Goal: Information Seeking & Learning: Learn about a topic

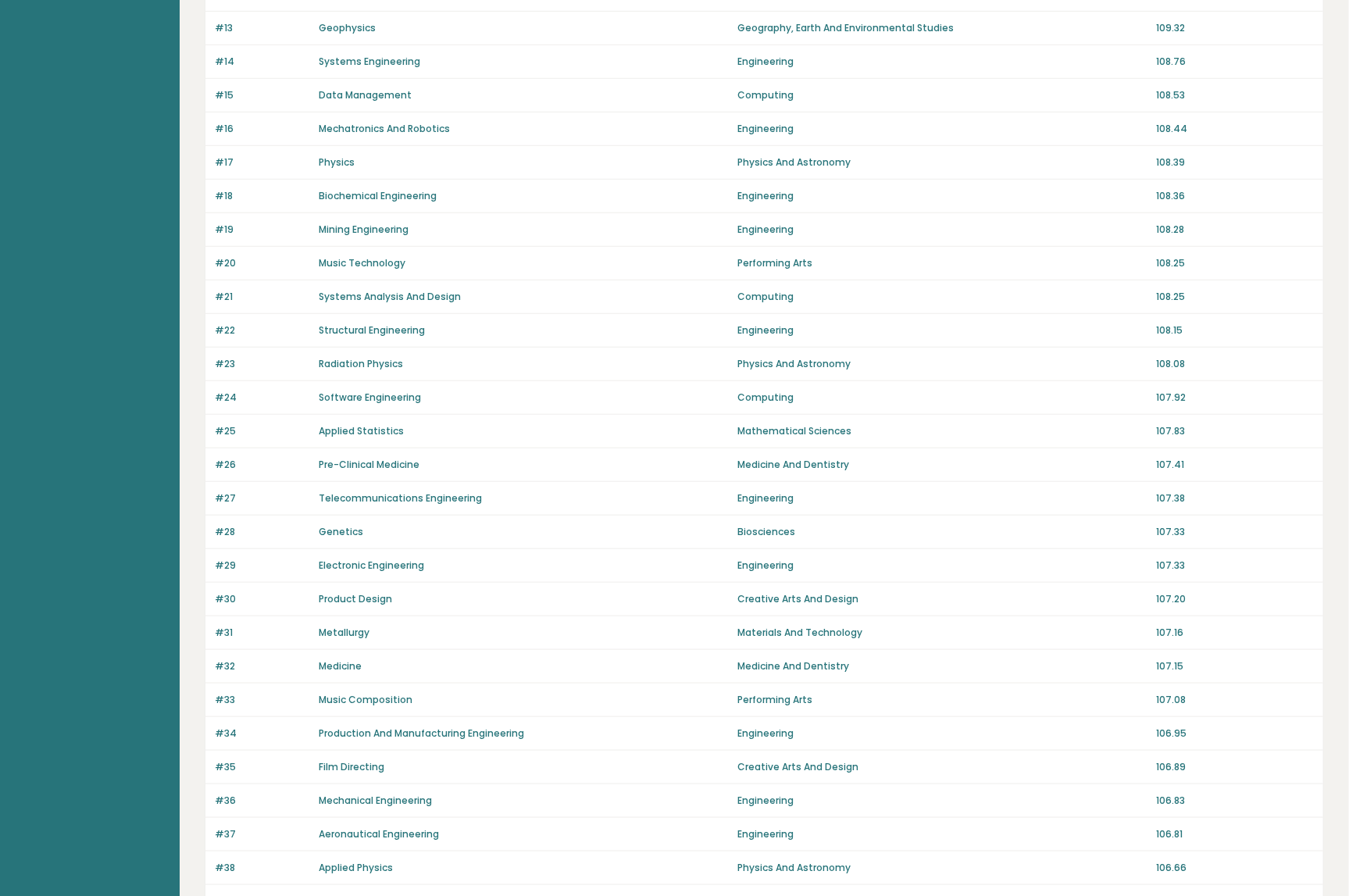
scroll to position [743, 0]
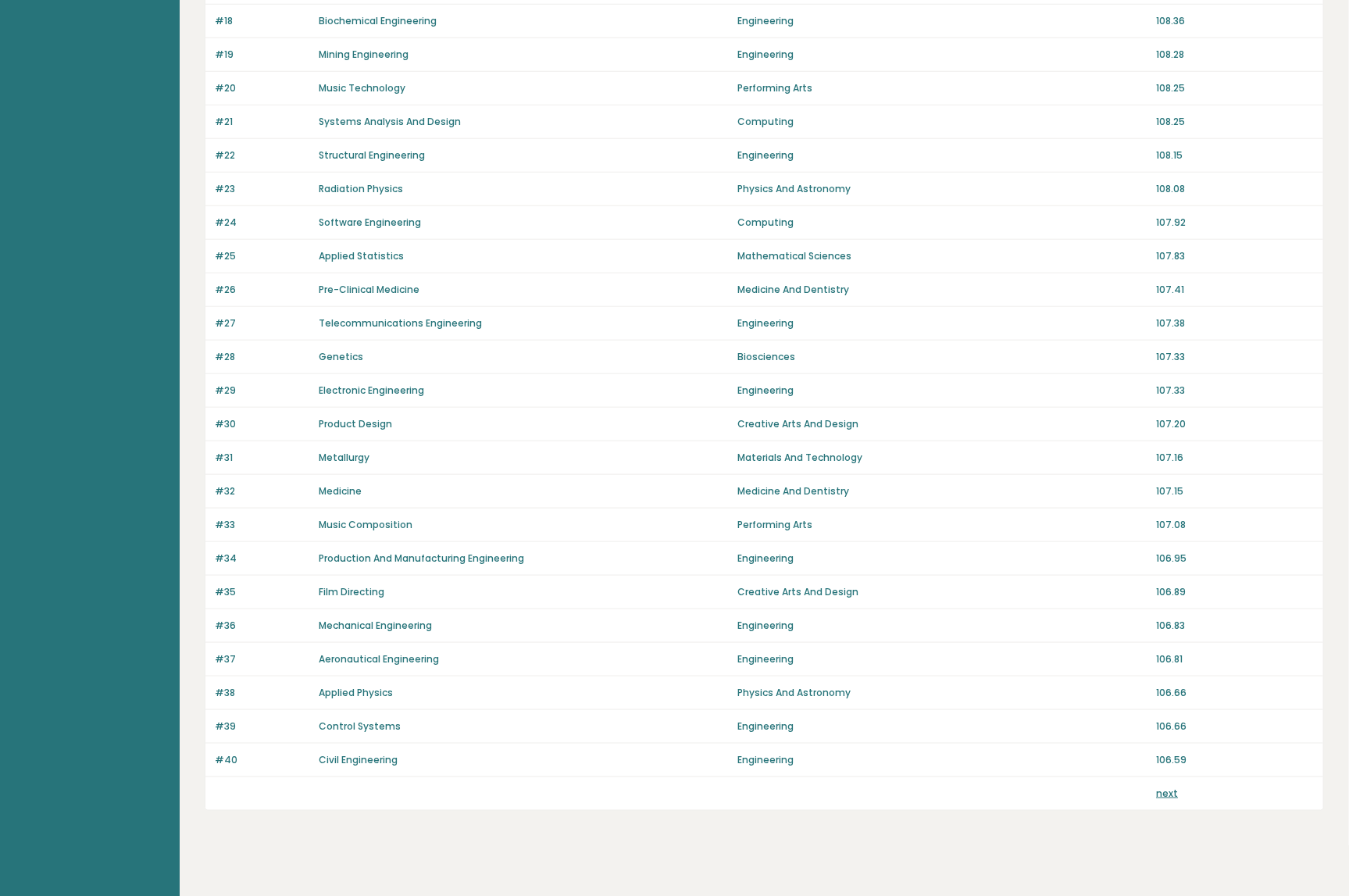
drag, startPoint x: 169, startPoint y: 337, endPoint x: 204, endPoint y: 677, distance: 341.8
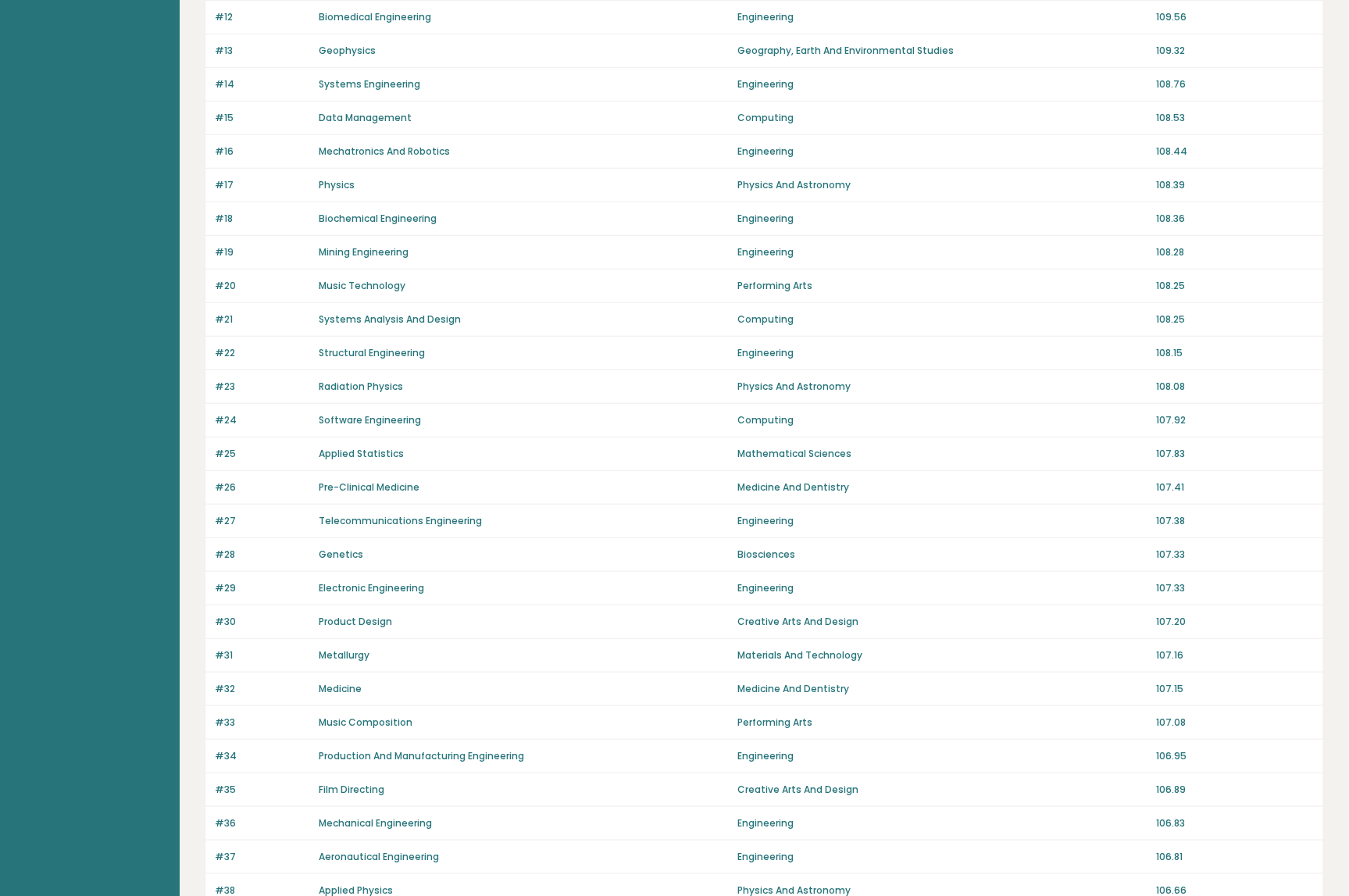
scroll to position [0, 0]
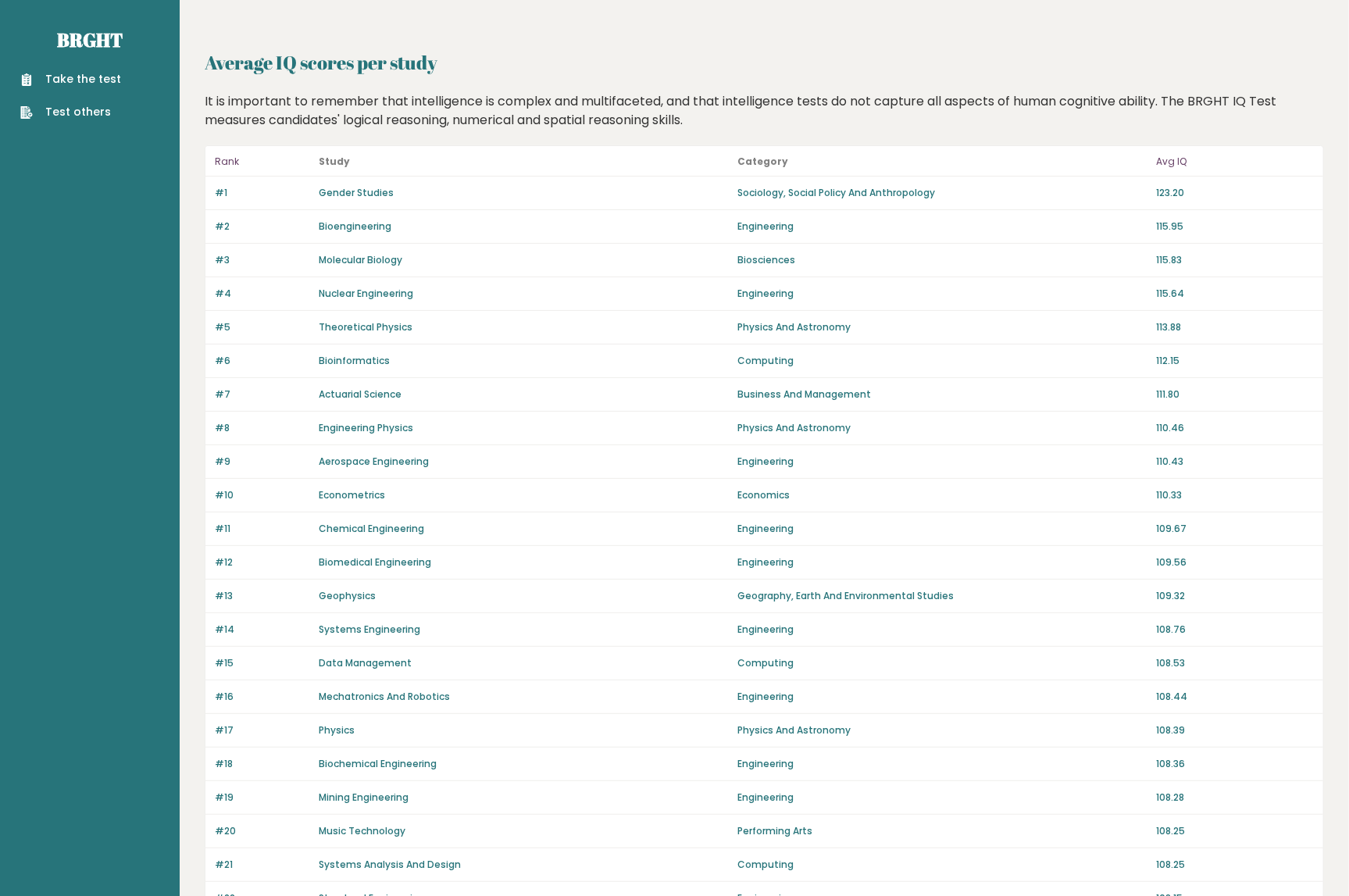
drag, startPoint x: 194, startPoint y: 671, endPoint x: 226, endPoint y: 212, distance: 460.1
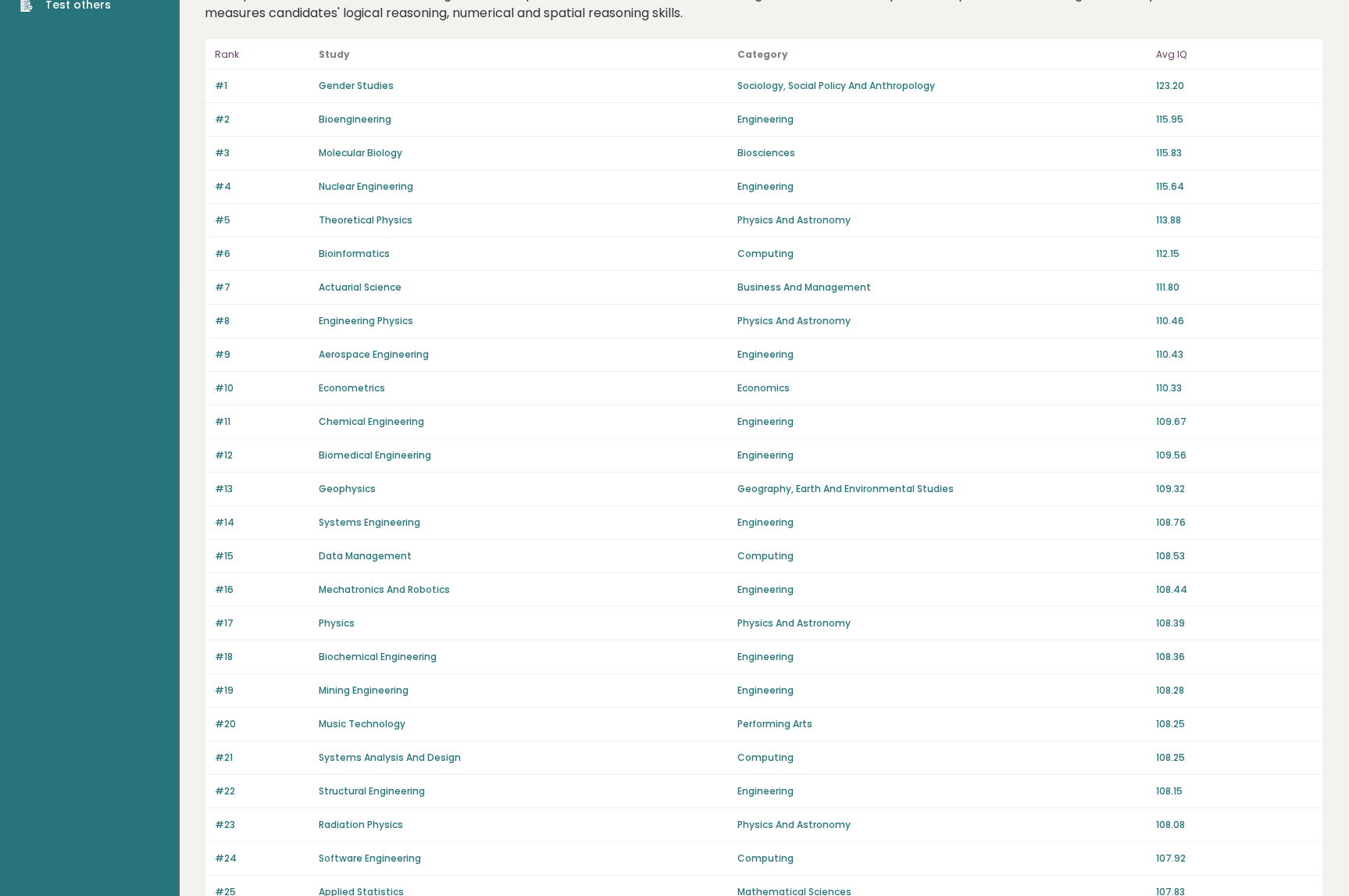
scroll to position [743, 0]
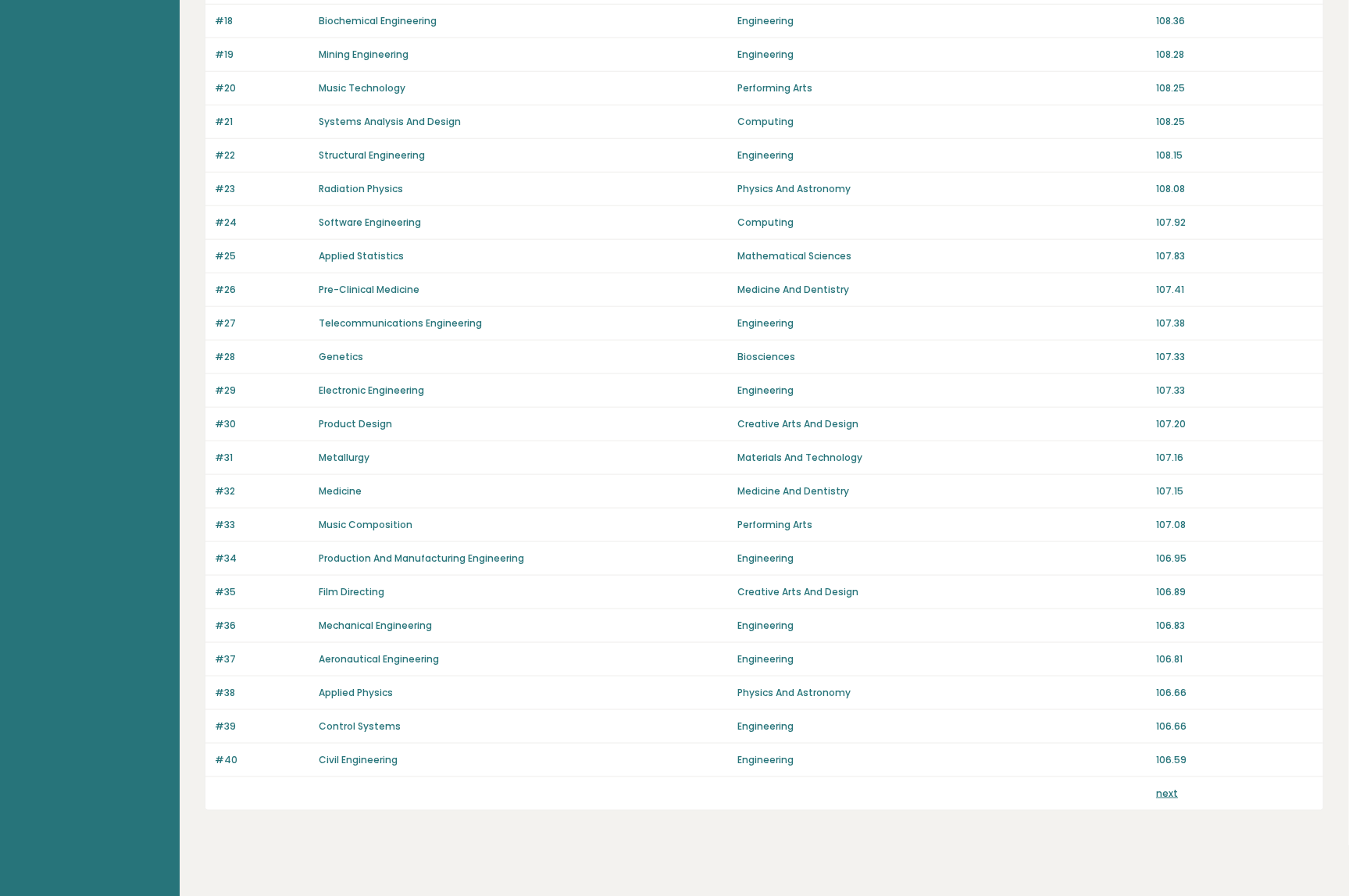
drag, startPoint x: 884, startPoint y: 92, endPoint x: 892, endPoint y: 565, distance: 473.1
click at [1171, 786] on link "next" at bounding box center [1167, 793] width 22 height 13
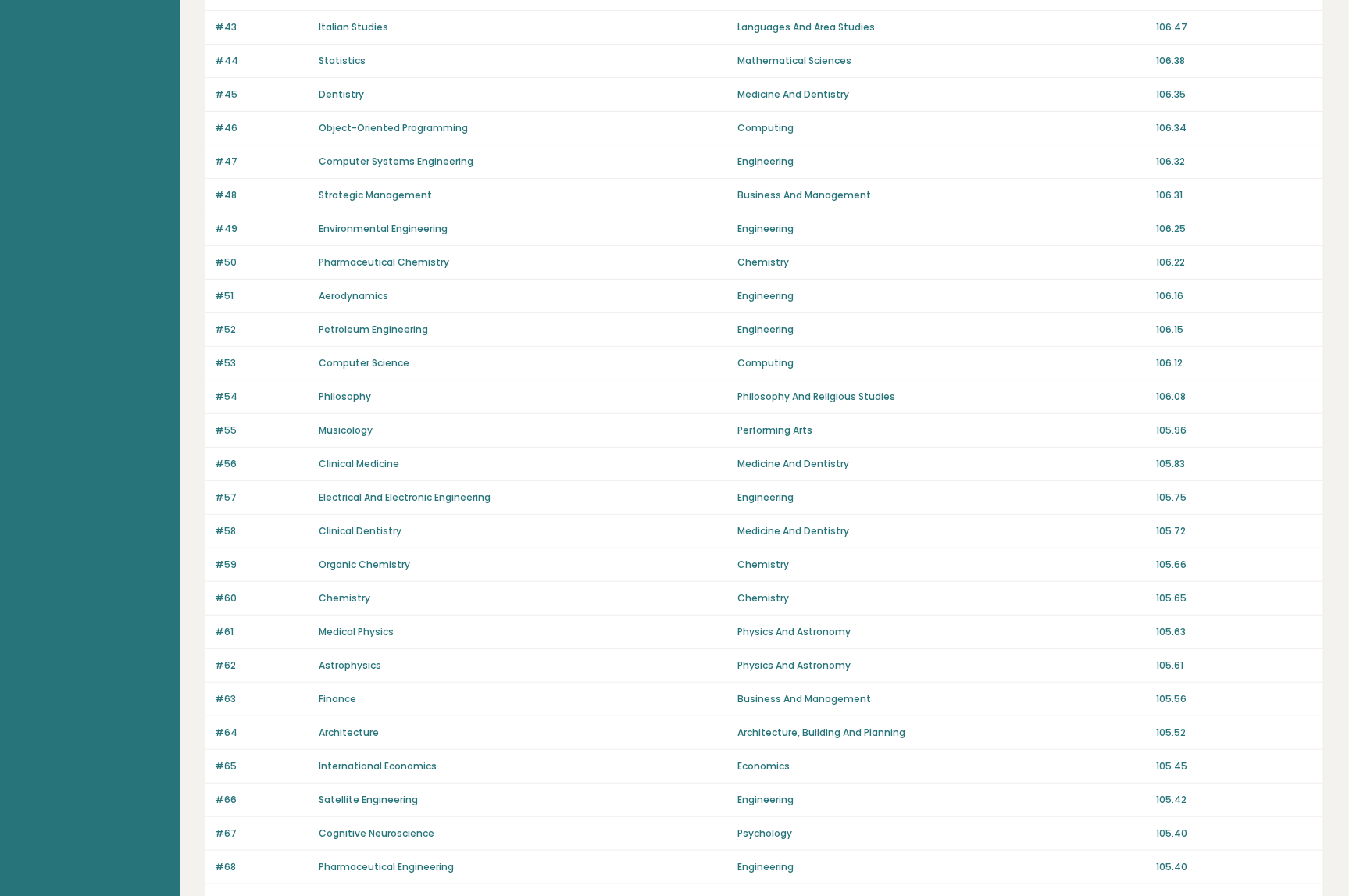
scroll to position [743, 0]
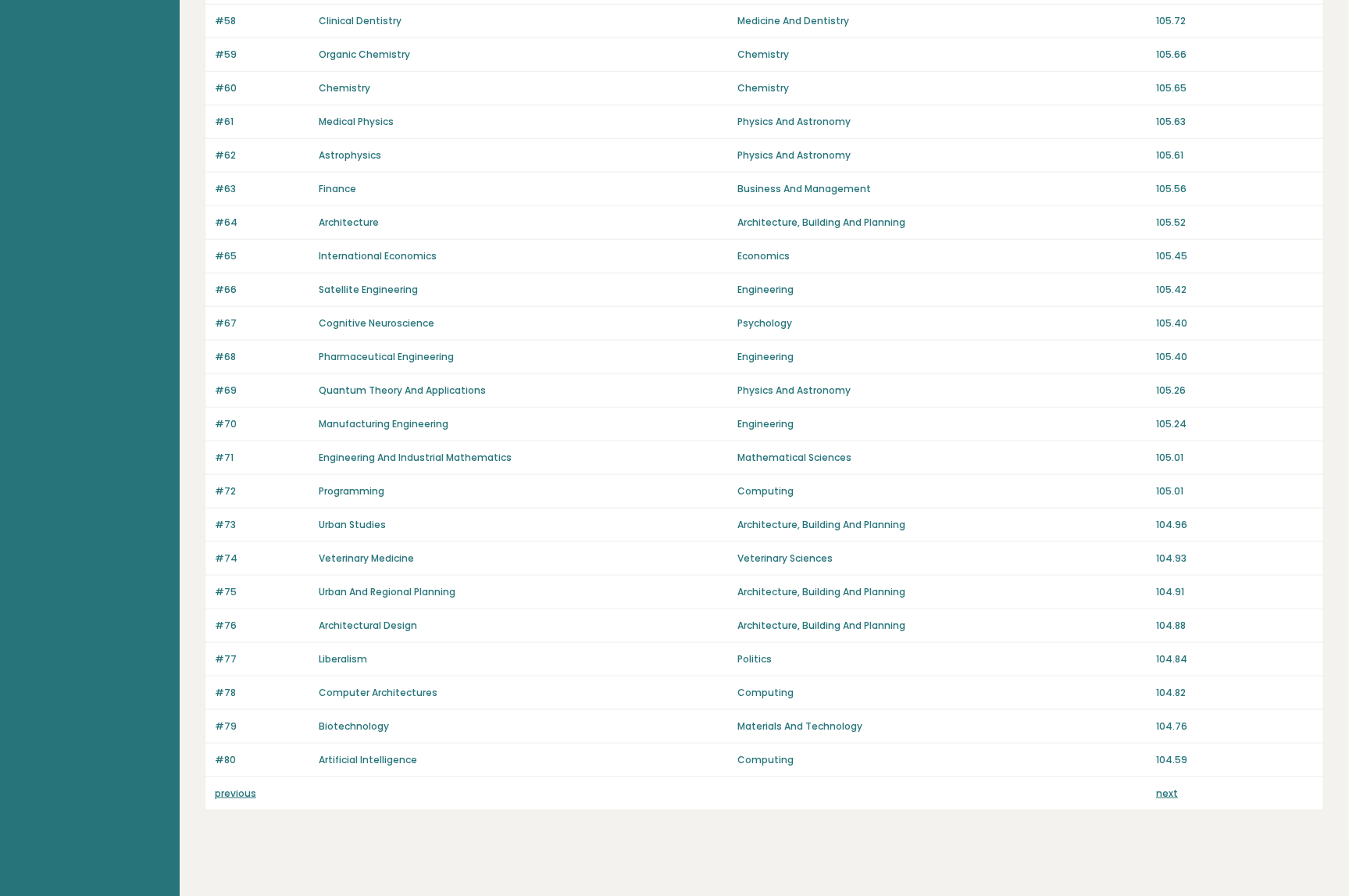
drag, startPoint x: 1273, startPoint y: 533, endPoint x: 1173, endPoint y: 799, distance: 284.2
click at [1168, 786] on link "next" at bounding box center [1167, 793] width 22 height 13
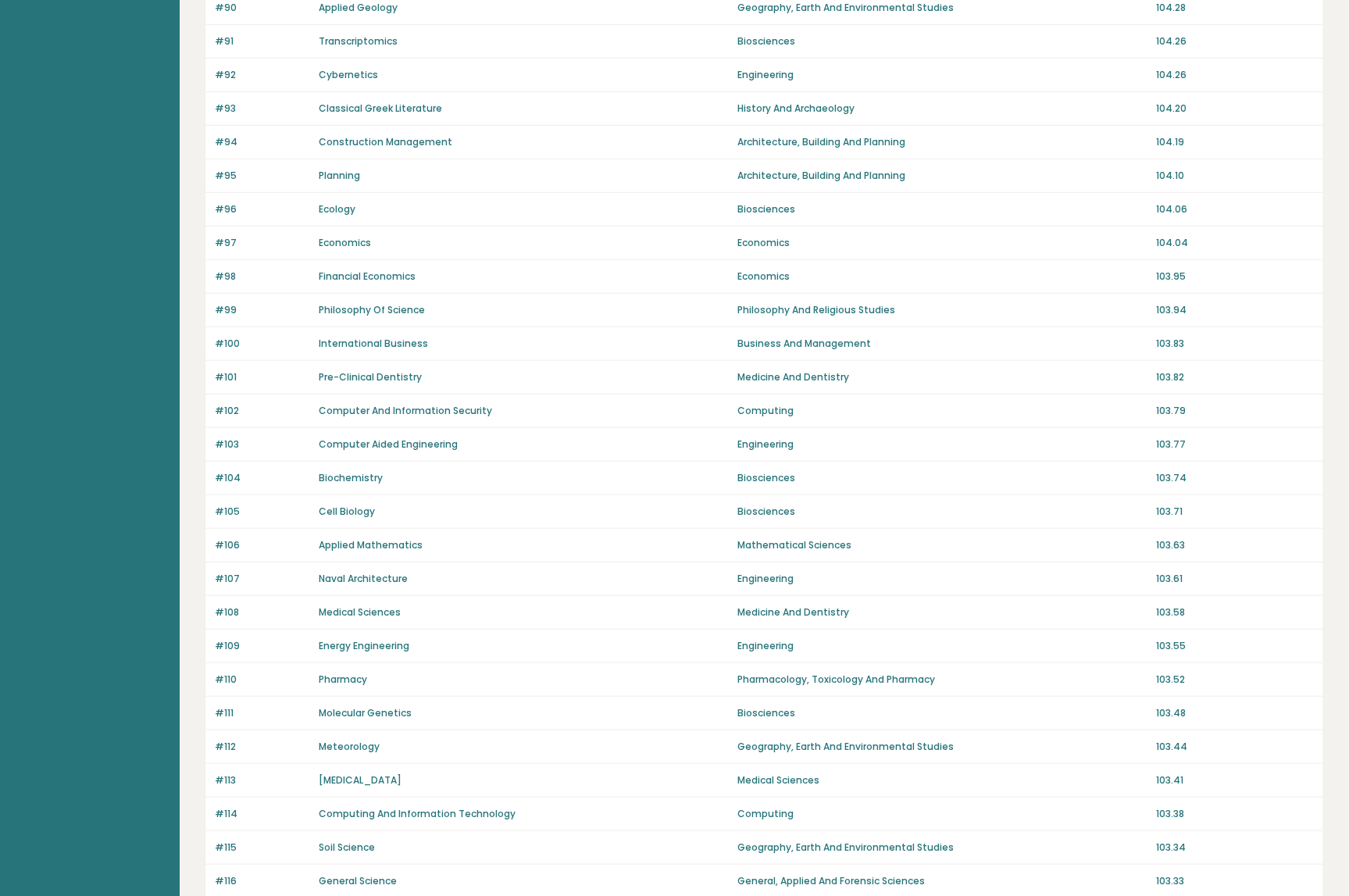
scroll to position [743, 0]
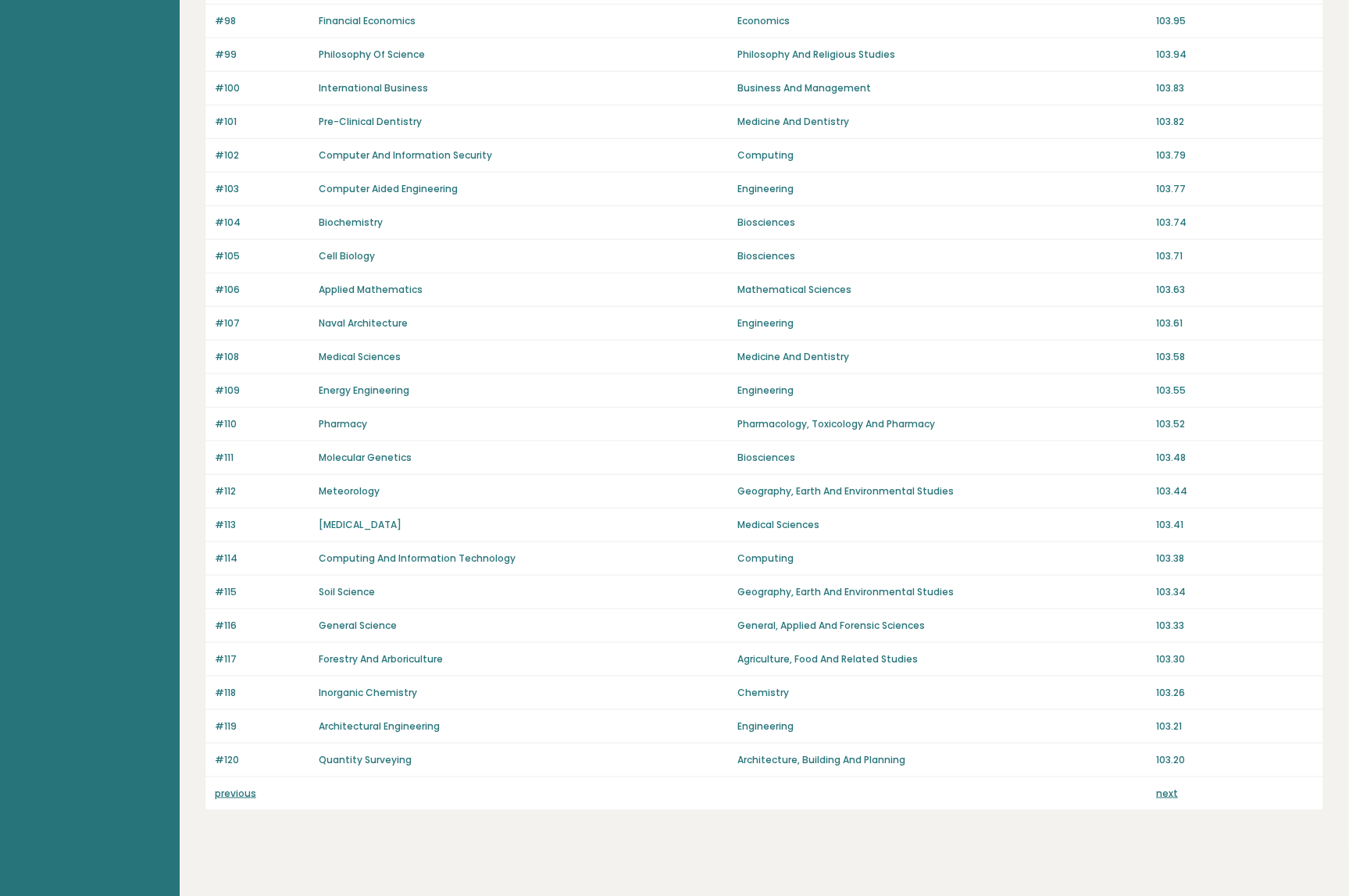
drag, startPoint x: 1018, startPoint y: 301, endPoint x: 975, endPoint y: 664, distance: 365.5
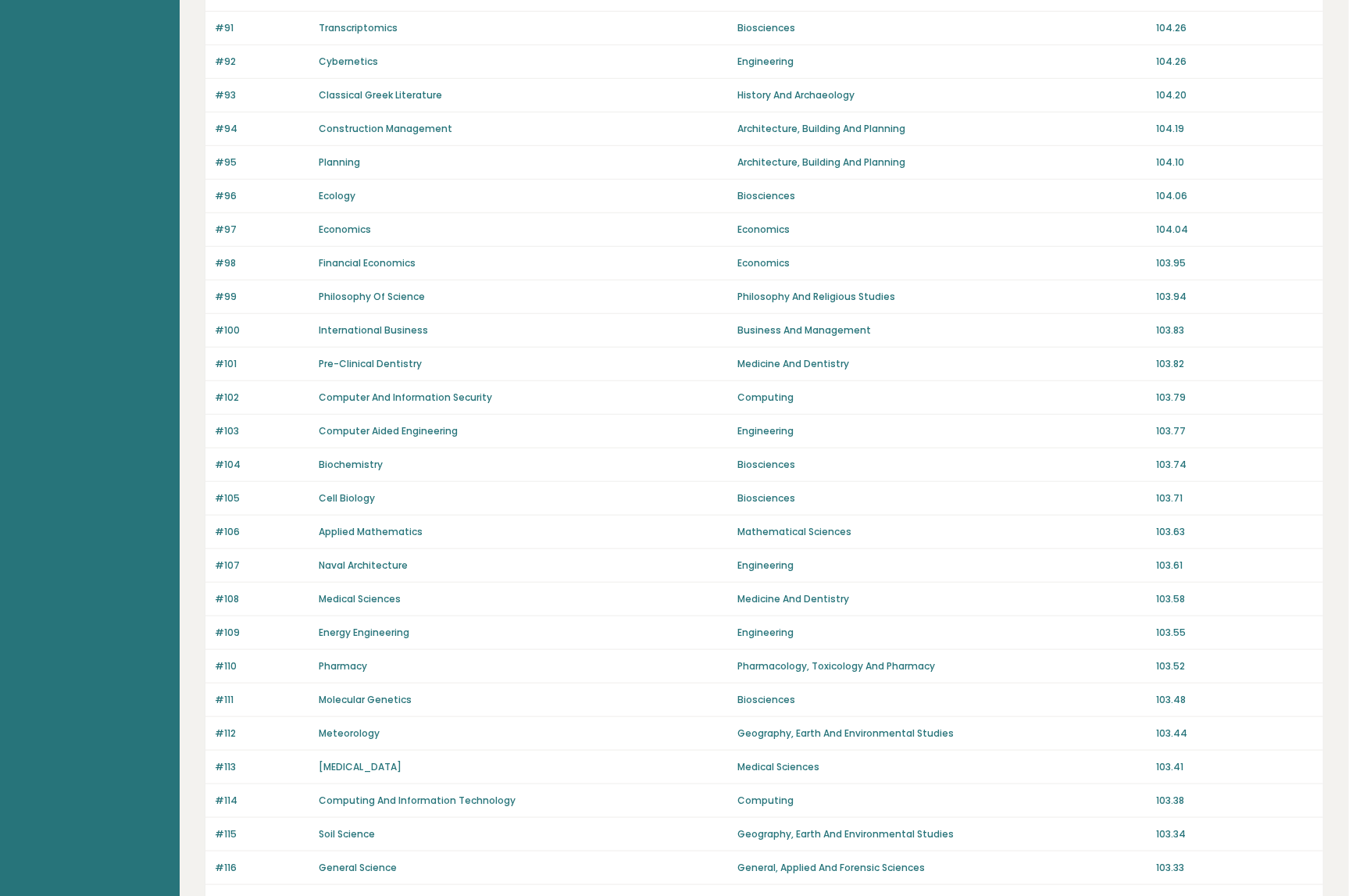
scroll to position [0, 0]
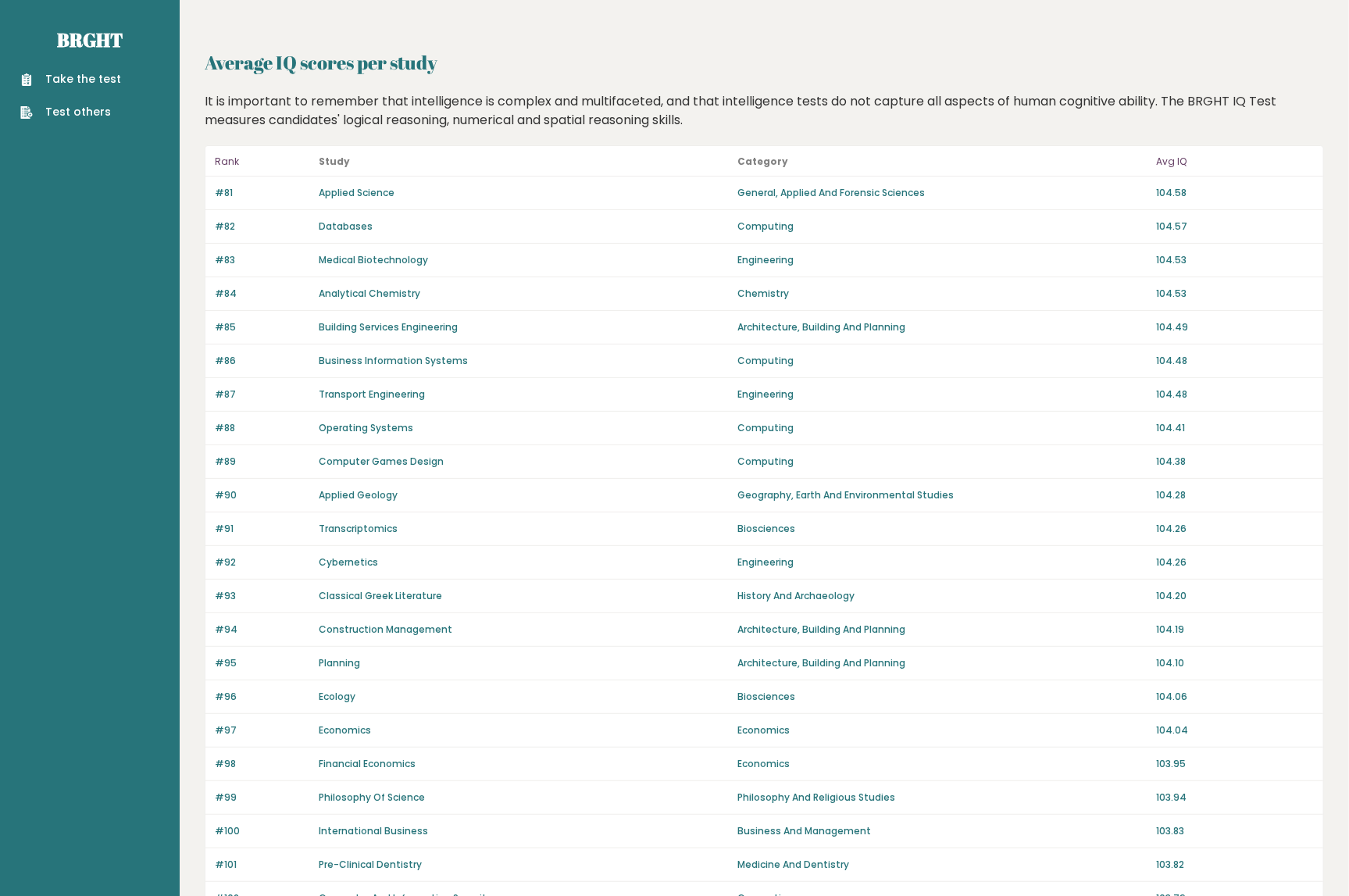
drag, startPoint x: 600, startPoint y: 774, endPoint x: 294, endPoint y: 200, distance: 650.5
